Goal: Transaction & Acquisition: Book appointment/travel/reservation

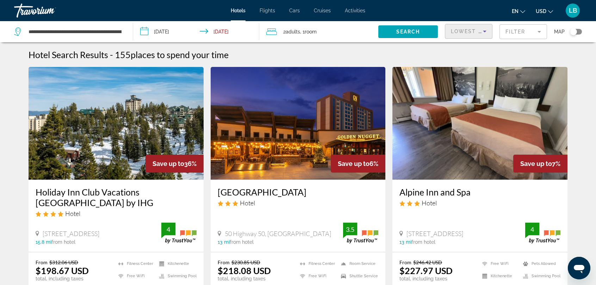
click at [22, 11] on div "Travorium" at bounding box center [49, 10] width 70 height 18
